Goal: Check status: Check status

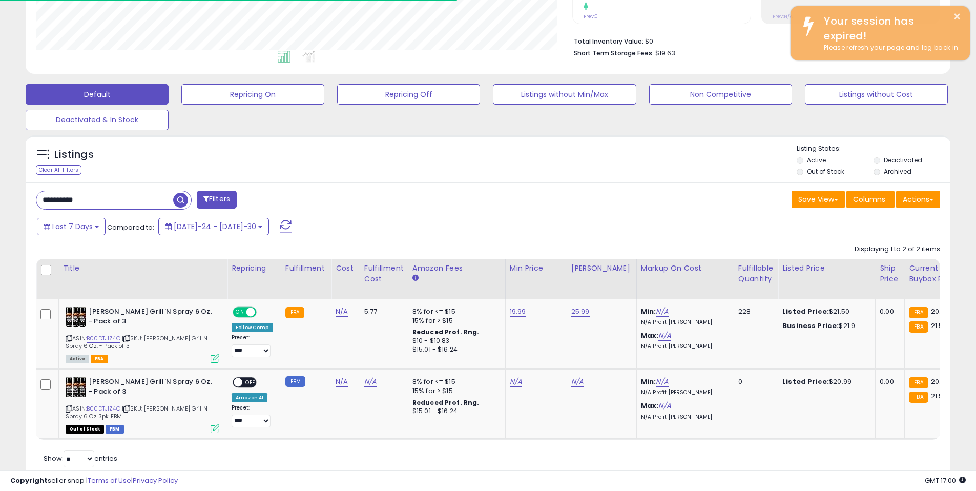
scroll to position [210, 537]
